Goal: Find specific page/section: Find specific page/section

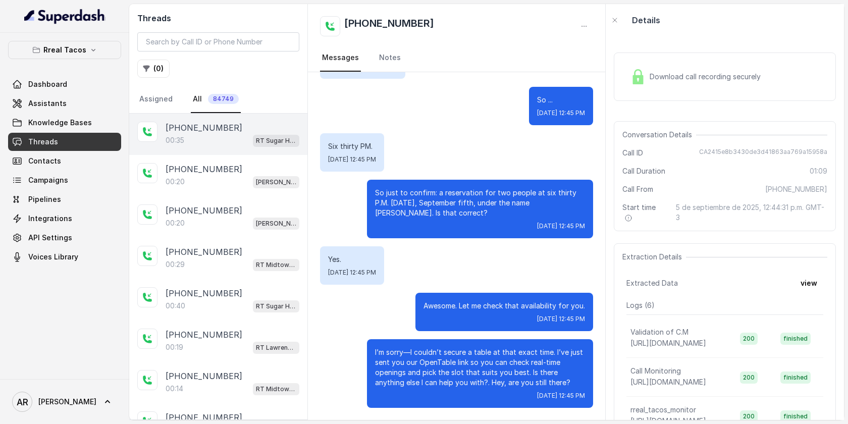
click at [229, 129] on div "[PHONE_NUMBER]" at bounding box center [233, 128] width 134 height 12
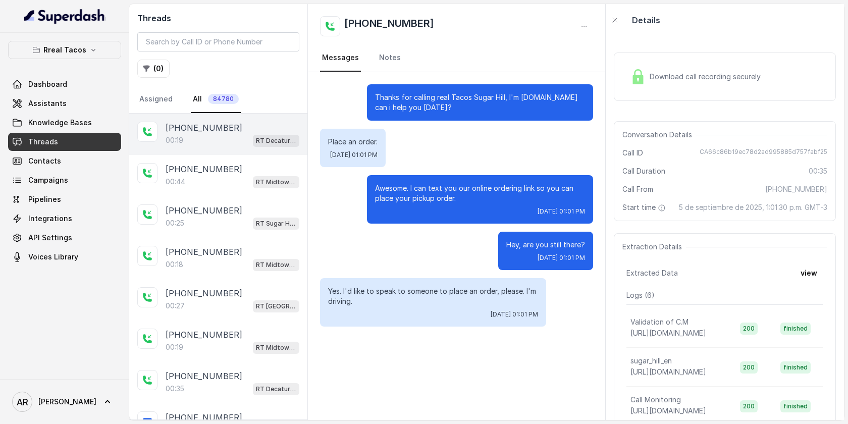
click at [251, 139] on div "00:19 RT Decatur / EN" at bounding box center [233, 140] width 134 height 13
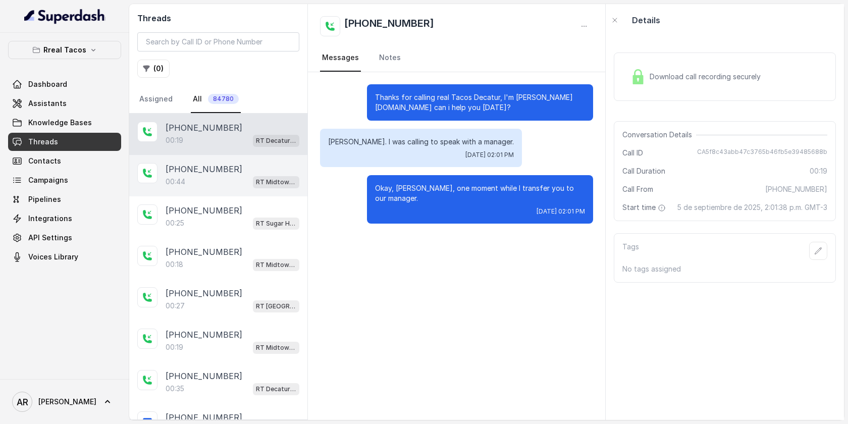
click at [243, 170] on div "[PHONE_NUMBER]" at bounding box center [233, 169] width 134 height 12
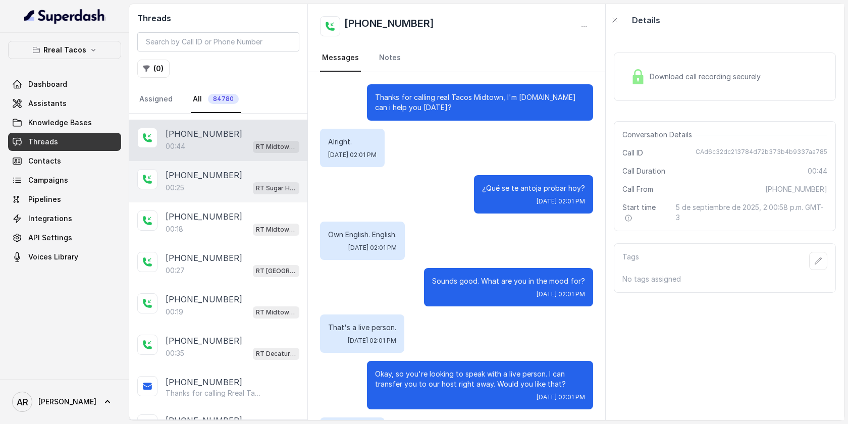
click at [241, 181] on div "00:[STREET_ADDRESS]" at bounding box center [233, 187] width 134 height 13
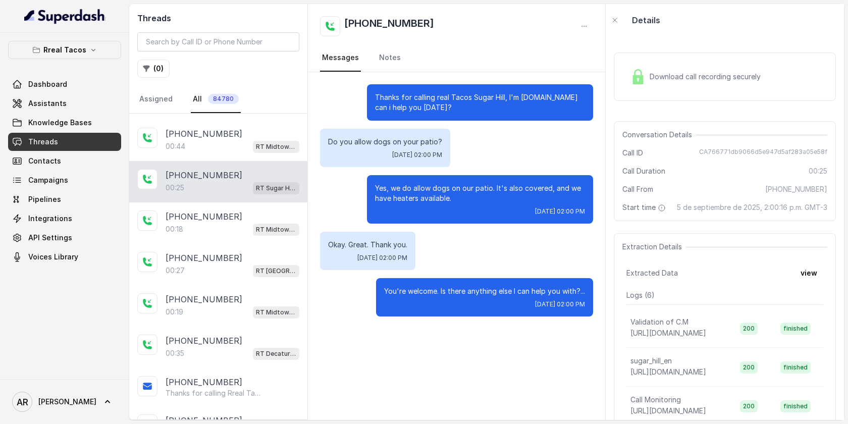
click at [229, 170] on div "[PHONE_NUMBER]" at bounding box center [233, 175] width 134 height 12
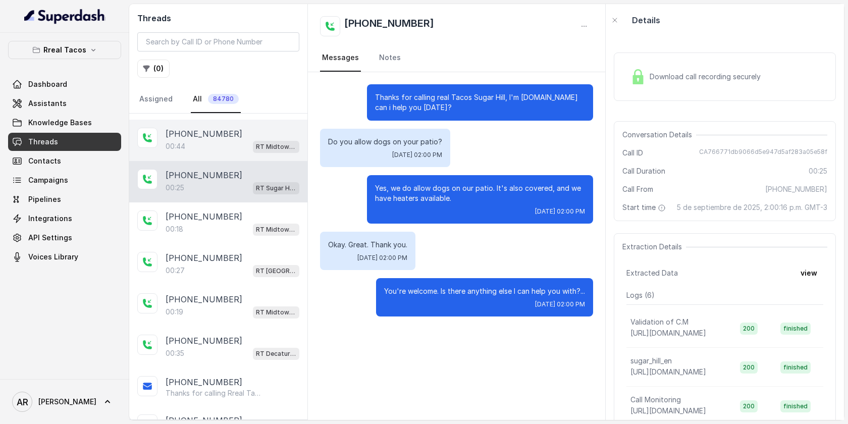
drag, startPoint x: 229, startPoint y: 170, endPoint x: 234, endPoint y: 156, distance: 15.0
click at [229, 168] on div "[PHONE_NUMBER]:25 RT Sugar Hill / EN" at bounding box center [218, 181] width 178 height 41
click at [236, 148] on div "00:44 RT Midtown / EN" at bounding box center [233, 146] width 134 height 13
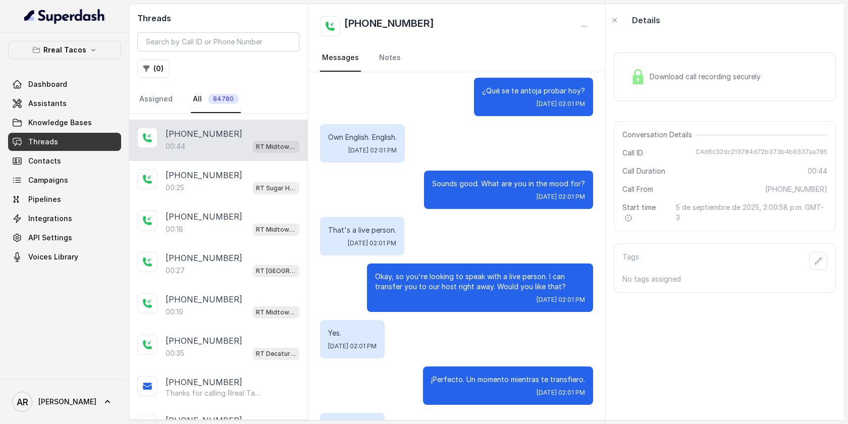
scroll to position [141, 0]
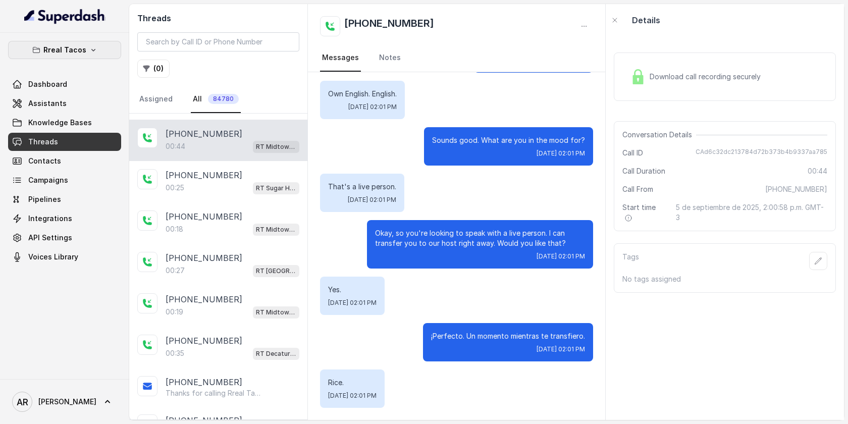
click at [83, 44] on p "Rreal Tacos" at bounding box center [64, 50] width 43 height 12
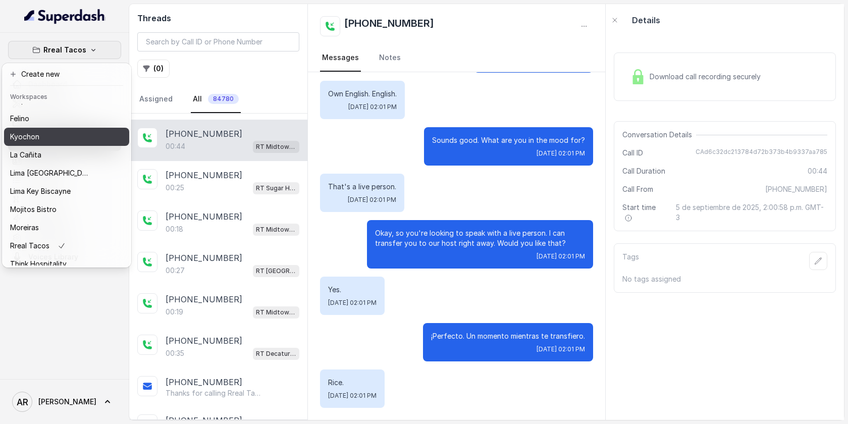
scroll to position [77, 0]
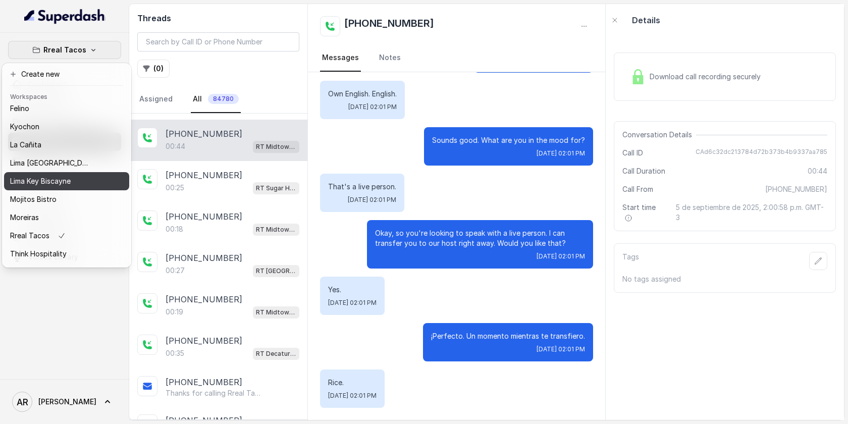
click at [84, 188] on button "Lima Key Biscayne" at bounding box center [66, 181] width 125 height 18
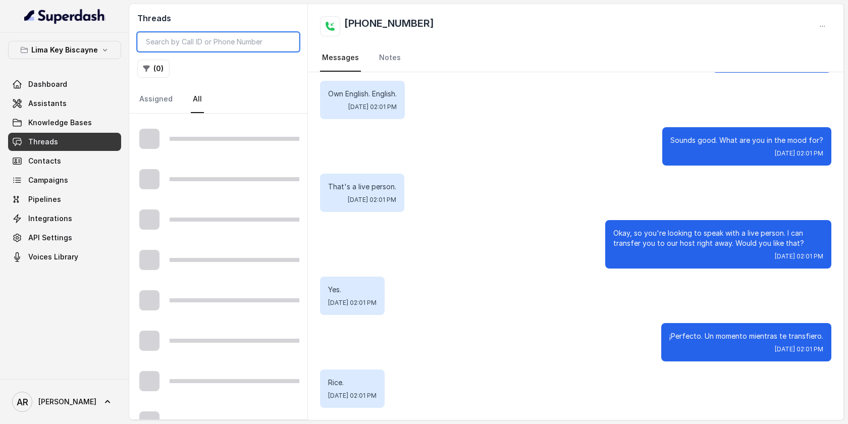
click at [186, 36] on input "search" at bounding box center [218, 41] width 162 height 19
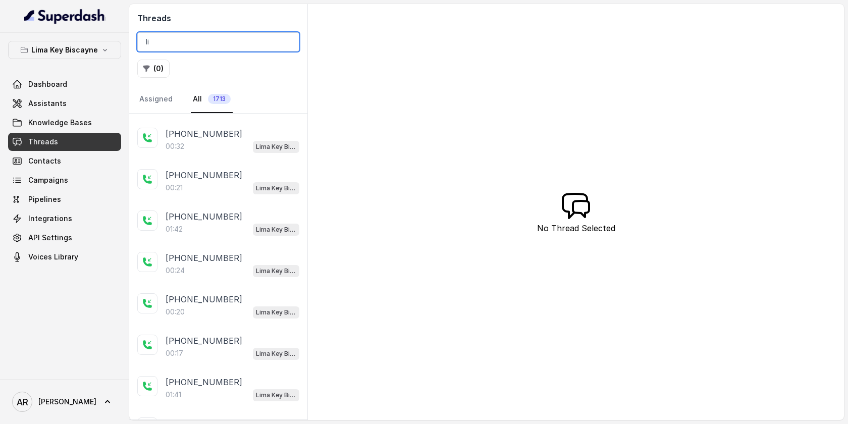
type input "l"
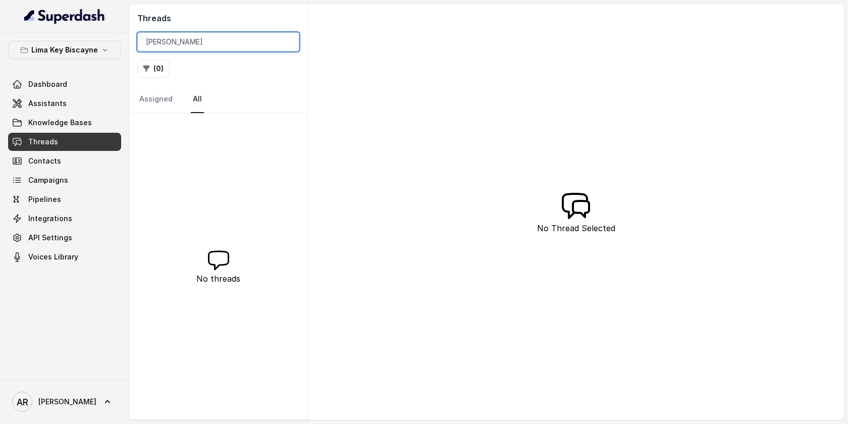
type input "LIMA KEY"
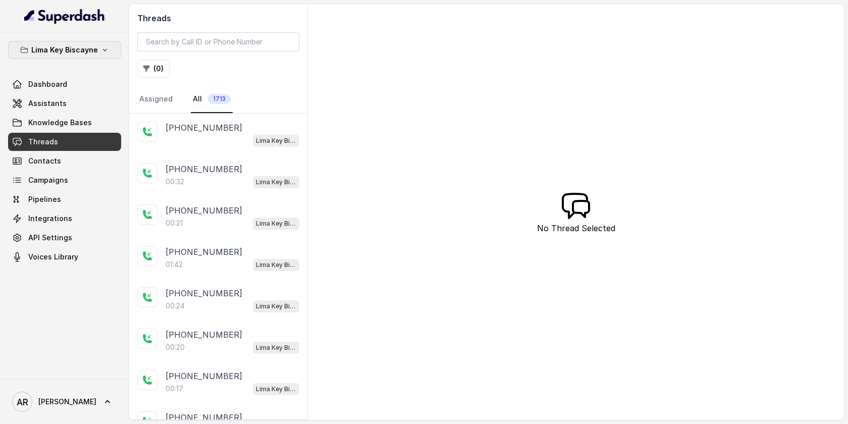
click at [67, 47] on p "Lima Key Biscayne" at bounding box center [64, 50] width 67 height 12
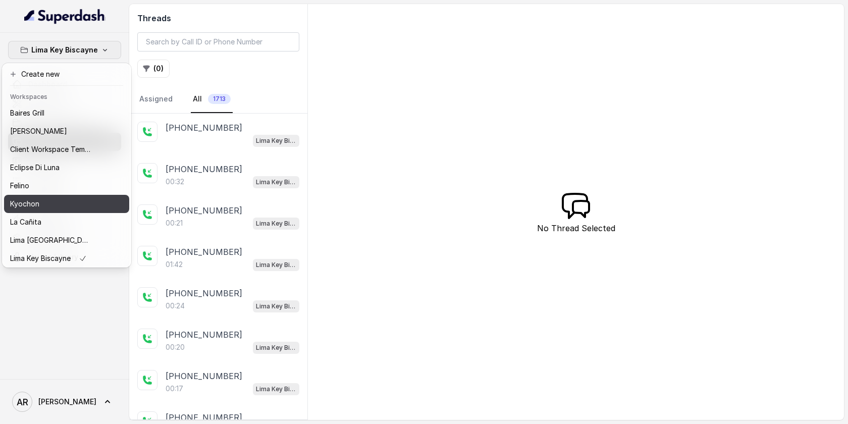
scroll to position [93, 0]
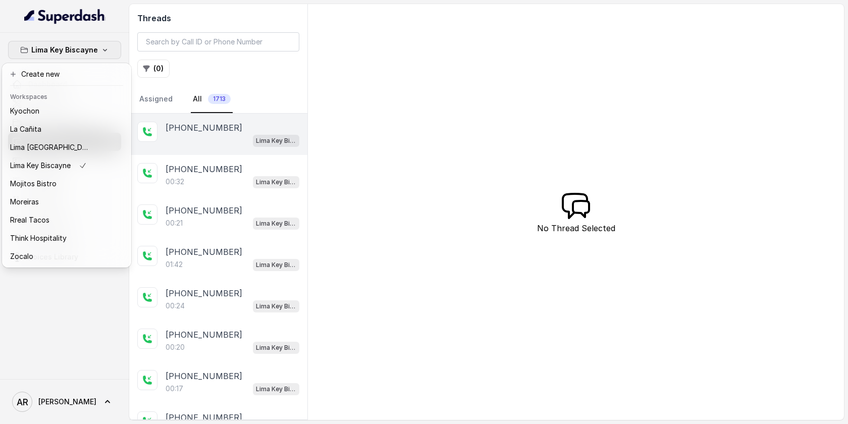
click at [245, 136] on div "Lima Key Biscayne Dashboard Assistants Knowledge Bases Threads Contacts Campaig…" at bounding box center [424, 212] width 848 height 424
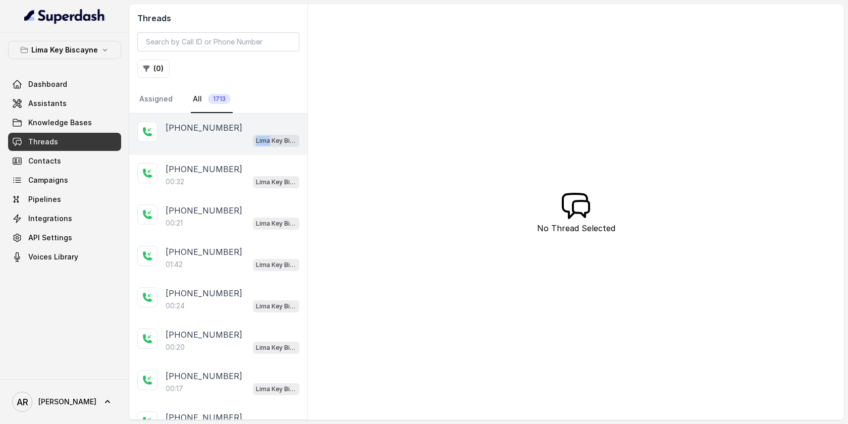
click at [246, 136] on div "Lima Key Biscayne / EN" at bounding box center [233, 140] width 134 height 13
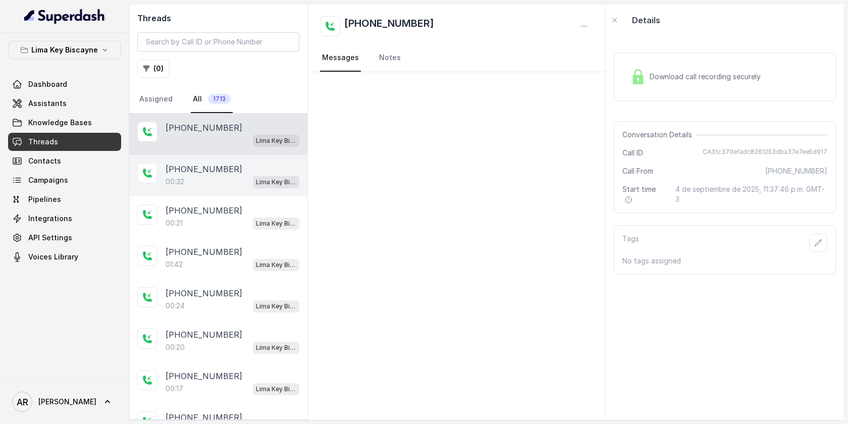
click at [235, 182] on div "00:32 Lima Key Biscayne / EN" at bounding box center [233, 181] width 134 height 13
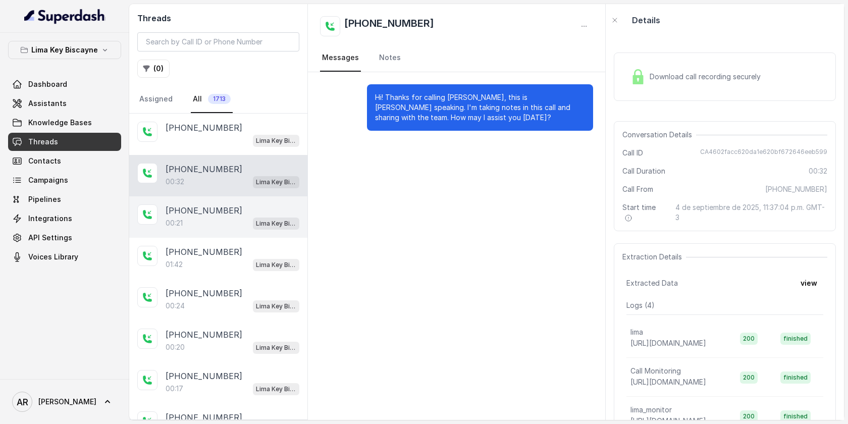
click at [235, 220] on div "00:21 Lima Key Biscayne / EN" at bounding box center [233, 223] width 134 height 13
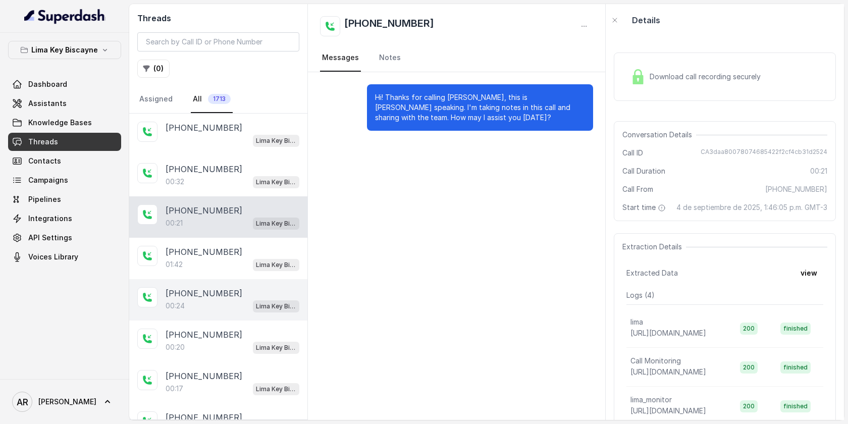
click at [241, 279] on div "[PHONE_NUMBER]:24 [GEOGRAPHIC_DATA] / EN" at bounding box center [218, 299] width 178 height 41
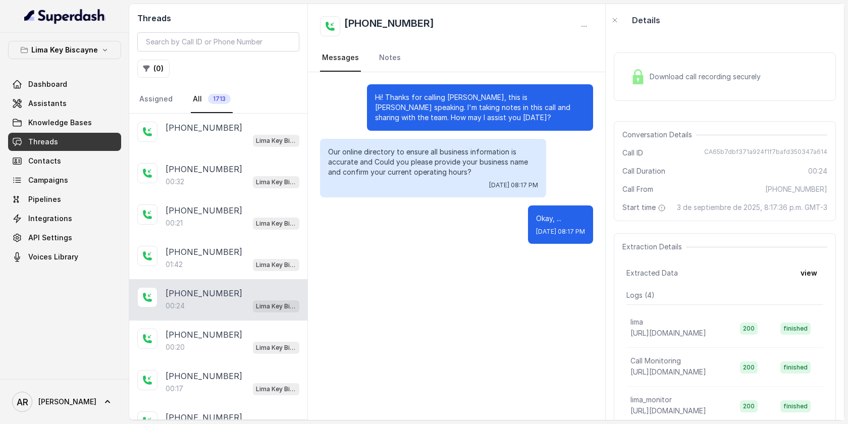
click at [244, 281] on div "[PHONE_NUMBER]:24 [GEOGRAPHIC_DATA] / EN" at bounding box center [218, 299] width 178 height 41
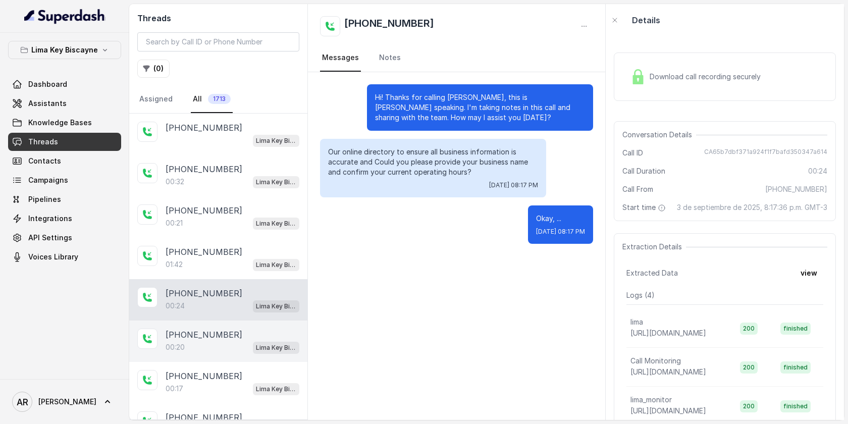
click at [243, 335] on div "[PHONE_NUMBER]" at bounding box center [233, 335] width 134 height 12
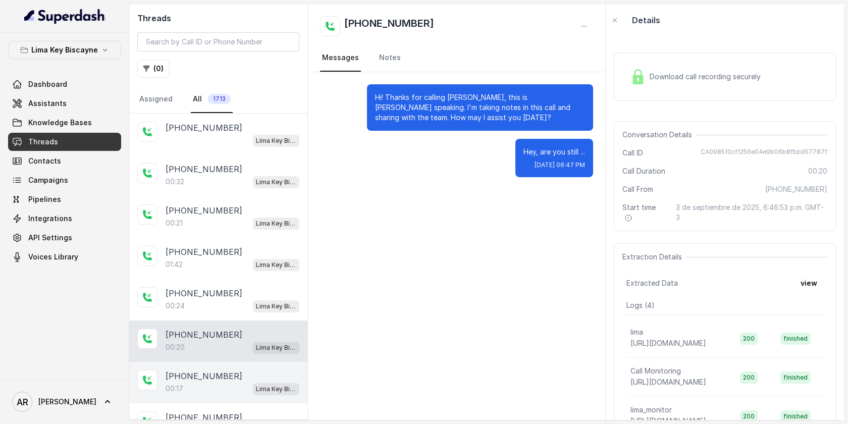
click at [245, 377] on div "[PHONE_NUMBER]" at bounding box center [233, 376] width 134 height 12
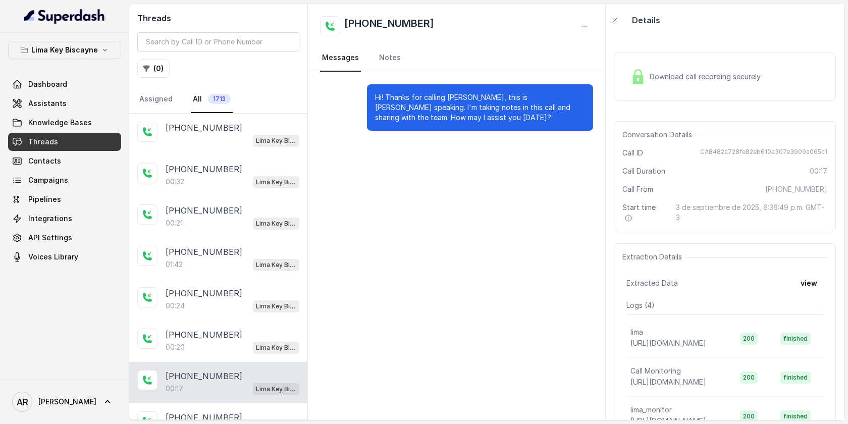
scroll to position [109, 0]
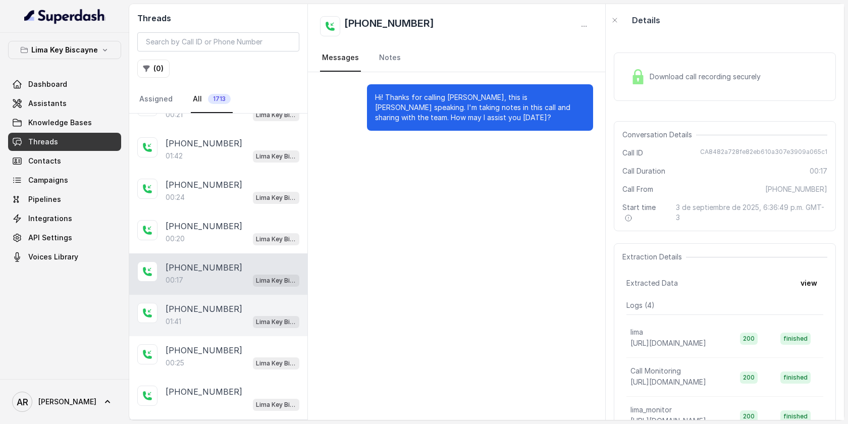
click at [262, 298] on div "[PHONE_NUMBER]:41 [GEOGRAPHIC_DATA] / EN" at bounding box center [218, 315] width 178 height 41
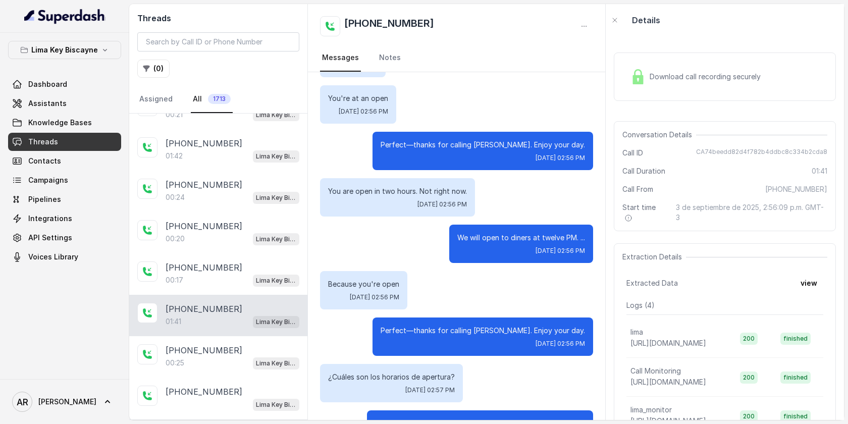
scroll to position [614, 0]
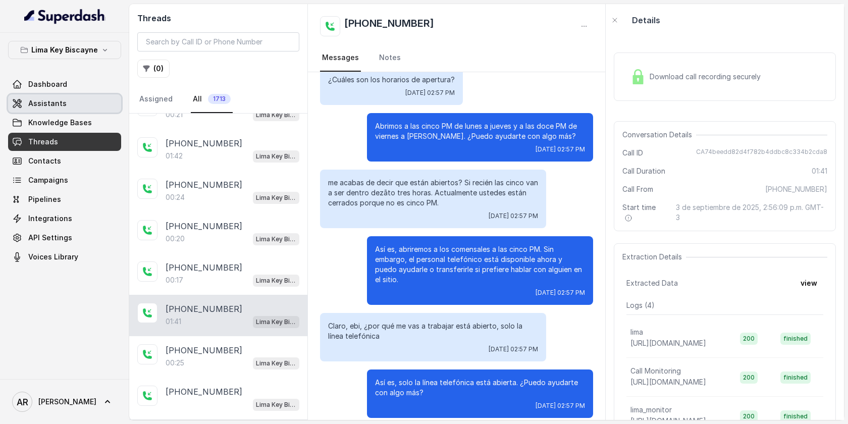
click at [71, 107] on link "Assistants" at bounding box center [64, 103] width 113 height 18
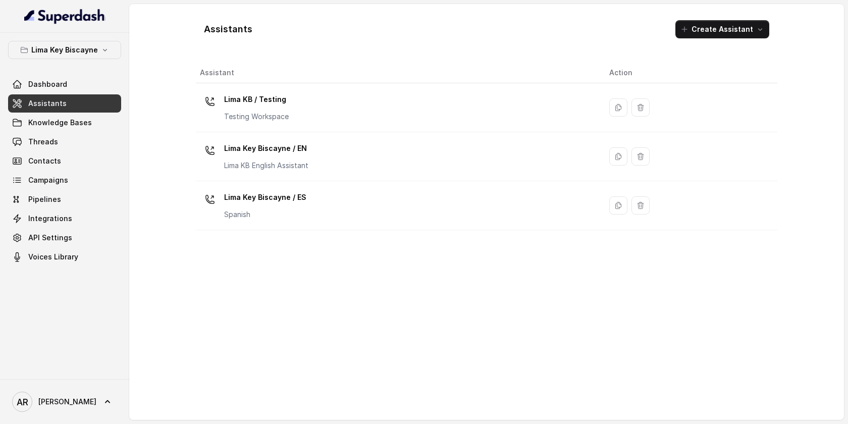
click at [94, 35] on div "Lima Key Biscayne Dashboard Assistants Knowledge Bases Threads Contacts Campaig…" at bounding box center [64, 206] width 129 height 346
click at [94, 43] on button "Lima Key Biscayne" at bounding box center [64, 50] width 113 height 18
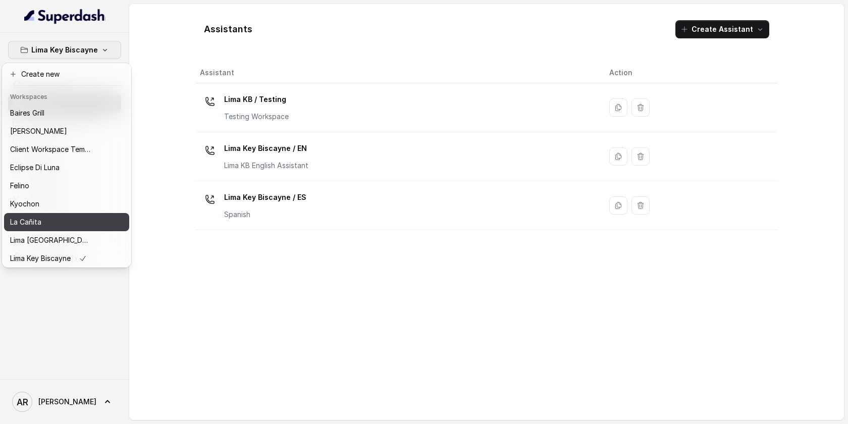
click at [88, 226] on div "La Cañita" at bounding box center [50, 222] width 81 height 12
